Goal: Find contact information: Find contact information

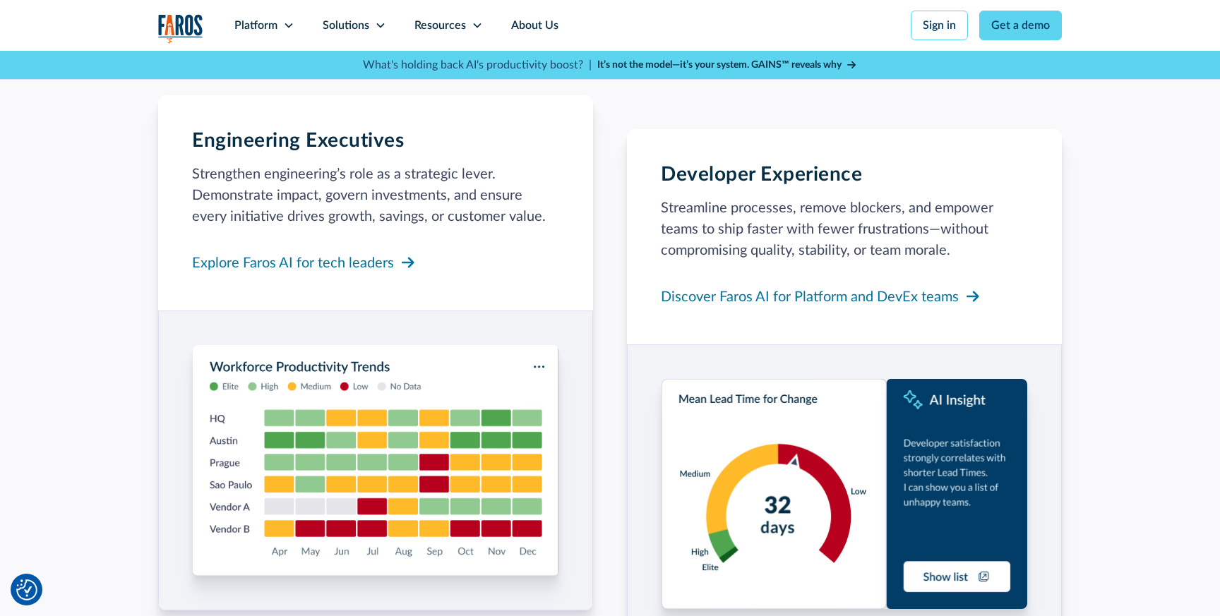
scroll to position [1188, 0]
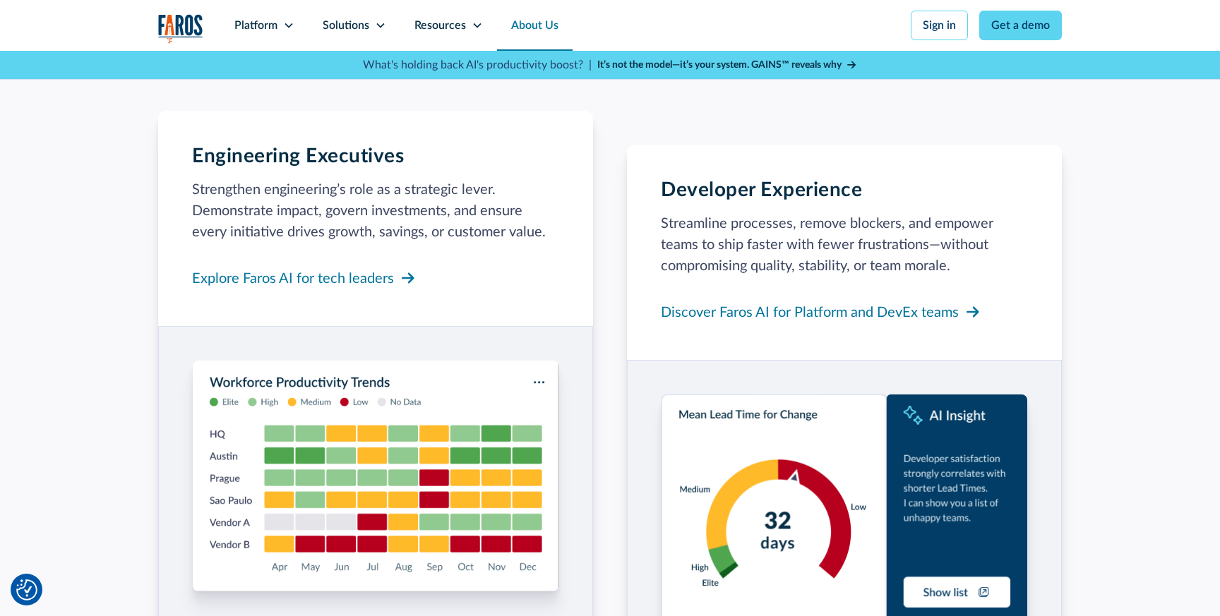
click at [539, 27] on link "About Us" at bounding box center [535, 25] width 76 height 51
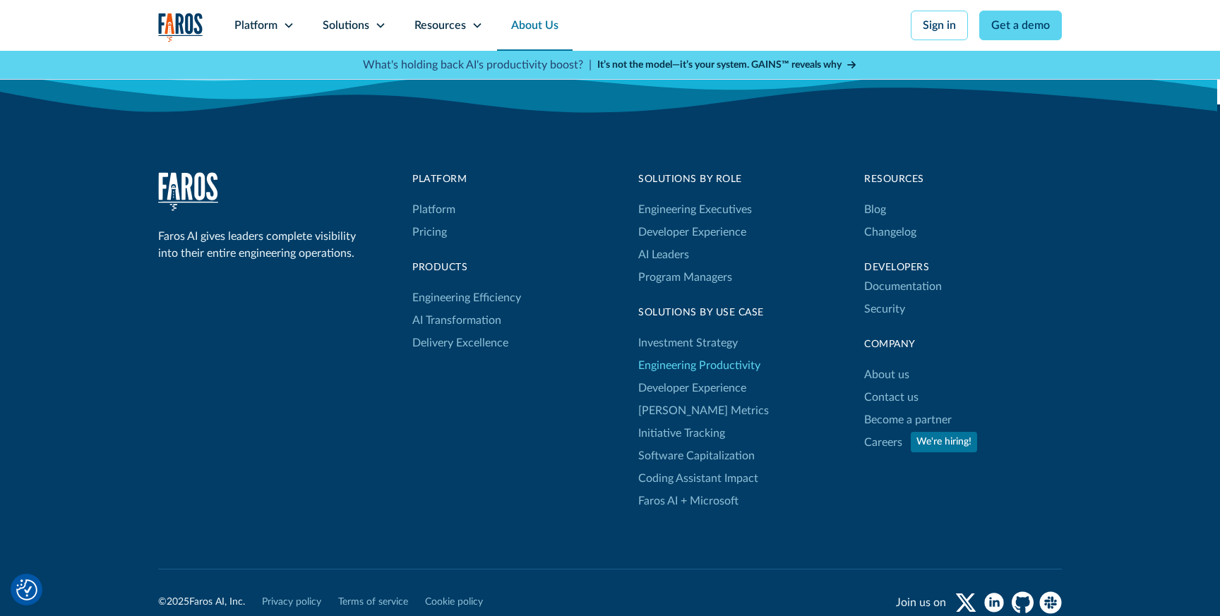
scroll to position [3903, 0]
click at [886, 400] on link "Contact us" at bounding box center [891, 399] width 54 height 23
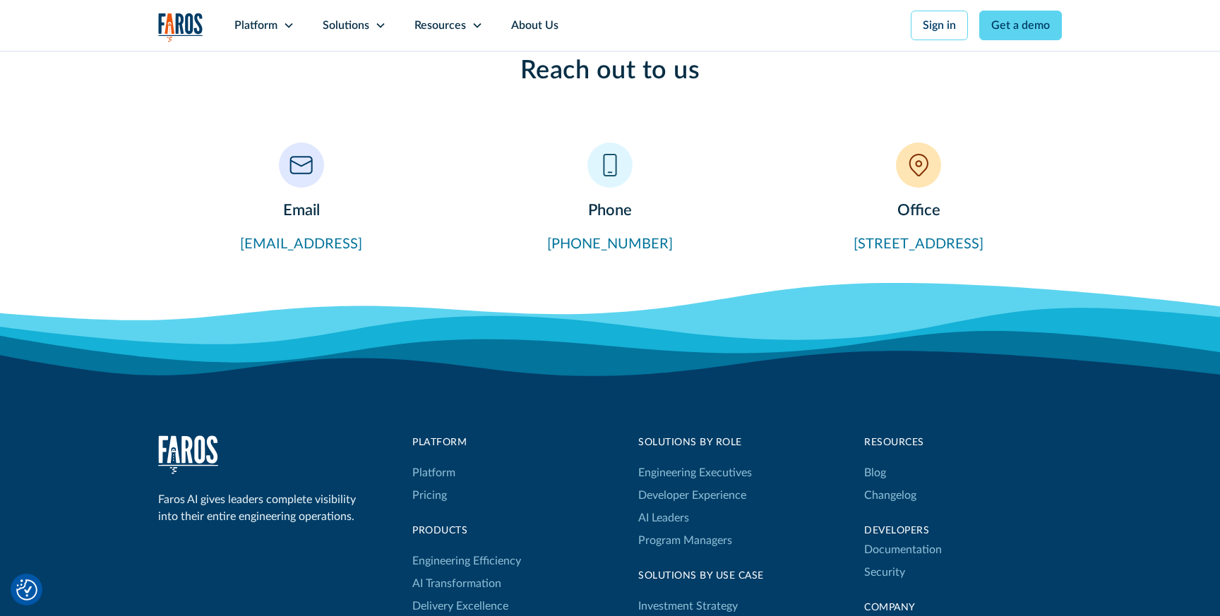
scroll to position [620, 0]
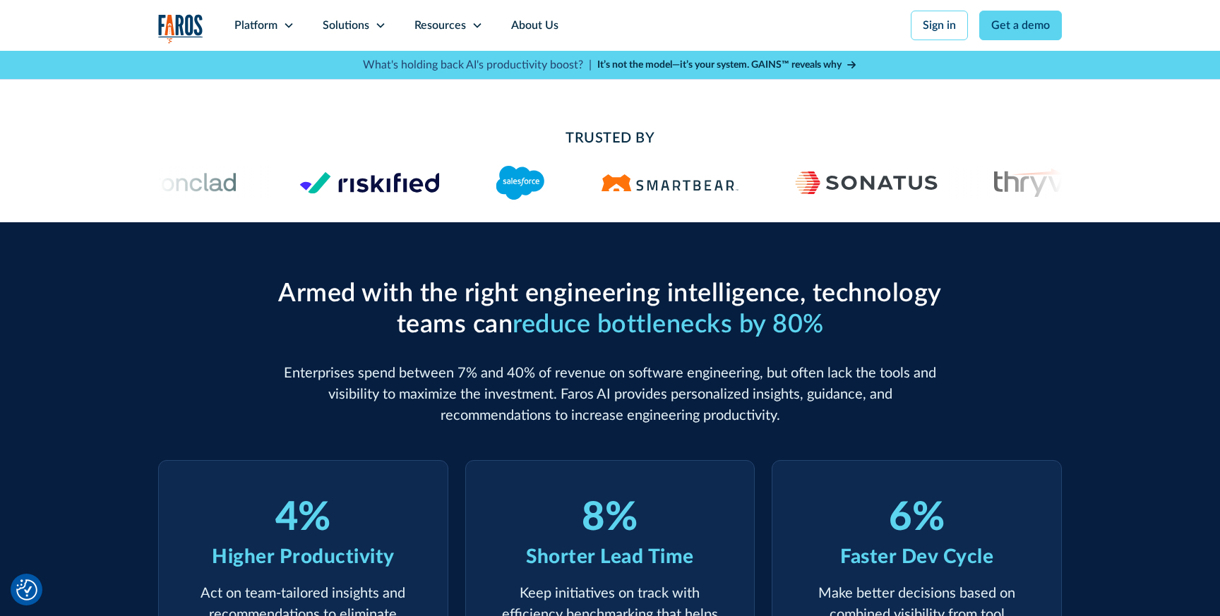
scroll to position [255, 0]
